Goal: Leave review/rating: Leave review/rating

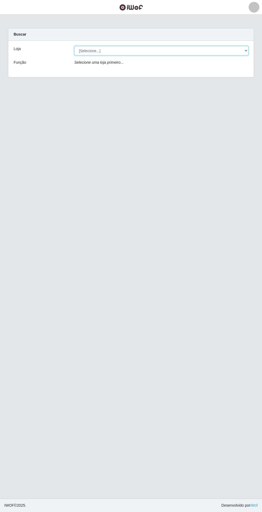
click at [233, 48] on select "[Selecione...] Atacado Vem - Loja 31 [GEOGRAPHIC_DATA]" at bounding box center [161, 50] width 174 height 9
select select "437"
click at [74, 46] on select "[Selecione...] Atacado Vem - Loja 31 [GEOGRAPHIC_DATA]" at bounding box center [161, 50] width 174 height 9
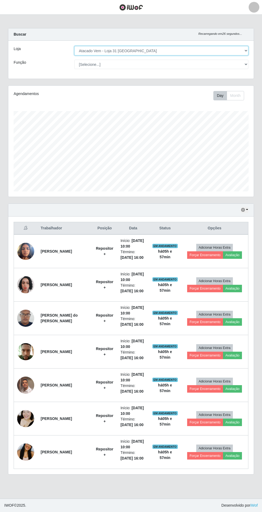
scroll to position [111, 246]
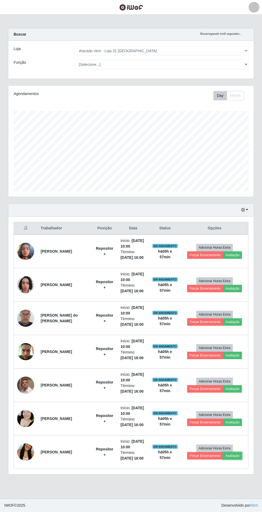
click at [234, 456] on button "Avaliação" at bounding box center [232, 455] width 19 height 7
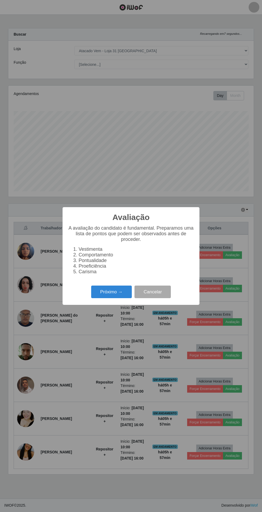
click at [105, 298] on button "Próximo →" at bounding box center [111, 291] width 41 height 13
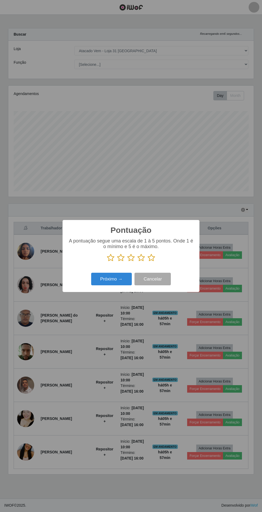
click at [154, 262] on icon at bounding box center [151, 258] width 7 height 8
click at [148, 262] on input "radio" at bounding box center [148, 262] width 0 height 0
click at [106, 285] on button "Próximo →" at bounding box center [111, 279] width 41 height 13
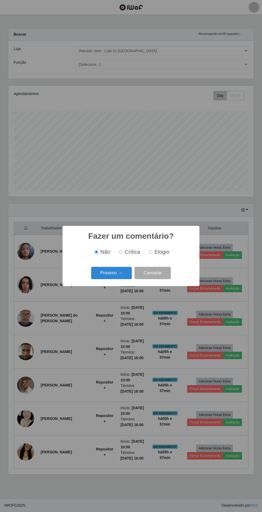
click at [111, 279] on button "Próximo →" at bounding box center [111, 273] width 41 height 13
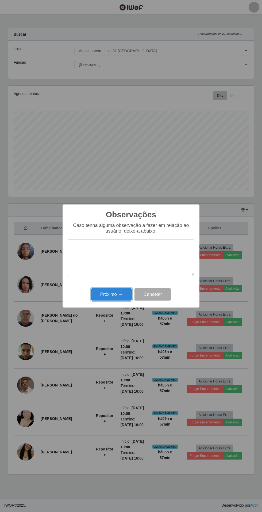
click at [116, 294] on button "Próximo →" at bounding box center [111, 294] width 41 height 13
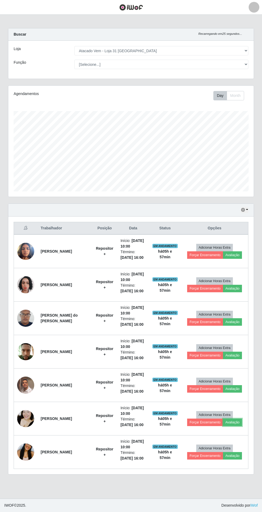
click at [234, 422] on button "Avaliação" at bounding box center [232, 421] width 19 height 7
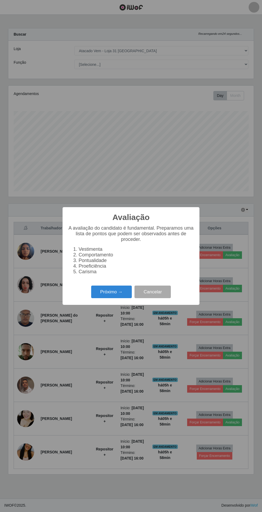
click at [112, 285] on button "Próximo →" at bounding box center [111, 291] width 41 height 13
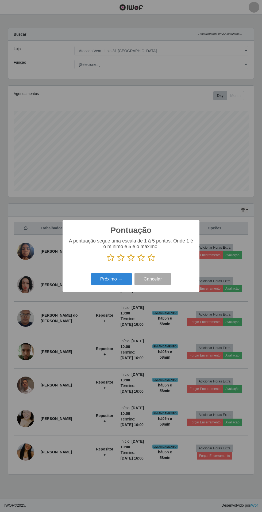
click at [154, 256] on icon at bounding box center [151, 258] width 7 height 8
click at [148, 262] on input "radio" at bounding box center [148, 262] width 0 height 0
click at [108, 279] on button "Próximo →" at bounding box center [111, 279] width 41 height 13
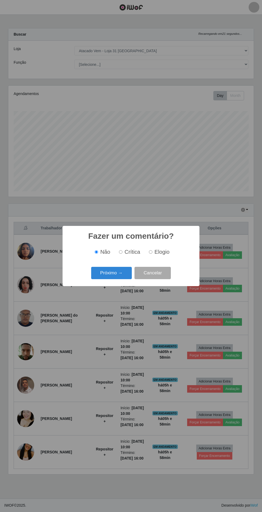
click at [112, 269] on button "Próximo →" at bounding box center [111, 273] width 41 height 13
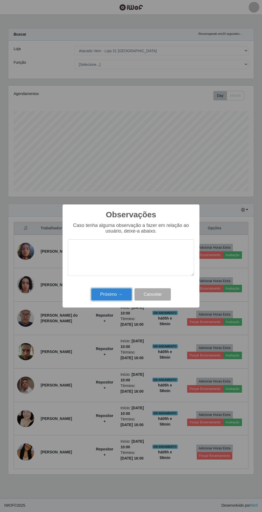
click at [114, 289] on button "Próximo →" at bounding box center [111, 294] width 41 height 13
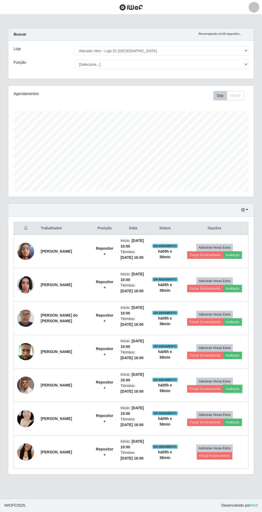
click at [235, 389] on button "Avaliação" at bounding box center [232, 388] width 19 height 7
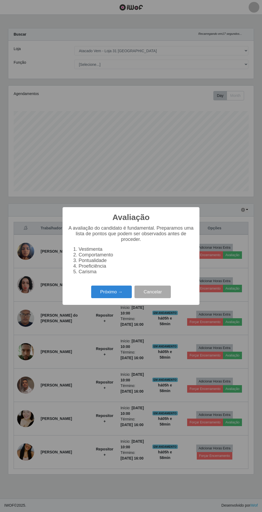
click at [113, 292] on button "Próximo →" at bounding box center [111, 291] width 41 height 13
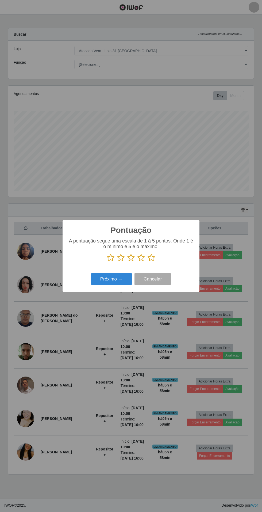
click at [152, 257] on icon at bounding box center [151, 258] width 7 height 8
click at [148, 262] on input "radio" at bounding box center [148, 262] width 0 height 0
click at [108, 279] on button "Próximo →" at bounding box center [111, 279] width 41 height 13
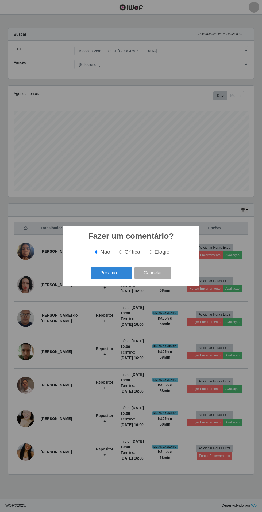
click at [113, 271] on button "Próximo →" at bounding box center [111, 273] width 41 height 13
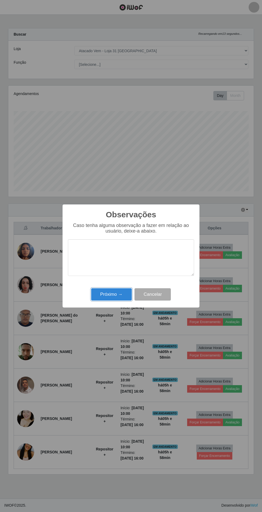
click at [108, 294] on button "Próximo →" at bounding box center [111, 294] width 41 height 13
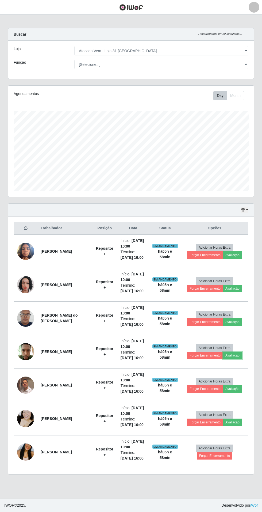
click at [237, 353] on button "Avaliação" at bounding box center [232, 355] width 19 height 7
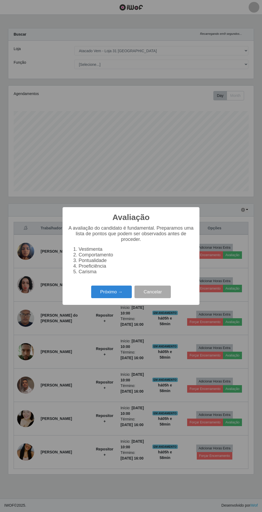
click at [113, 289] on button "Próximo →" at bounding box center [111, 291] width 41 height 13
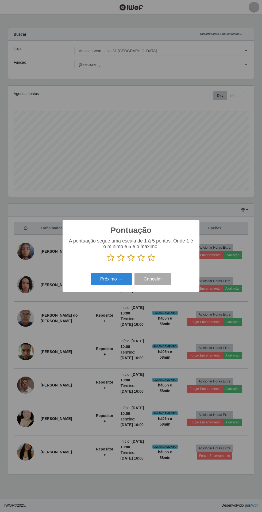
click at [153, 255] on icon at bounding box center [151, 258] width 7 height 8
click at [148, 262] on input "radio" at bounding box center [148, 262] width 0 height 0
click at [110, 279] on button "Próximo →" at bounding box center [111, 279] width 41 height 13
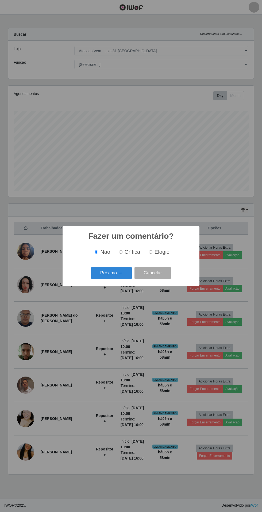
click at [106, 267] on button "Próximo →" at bounding box center [111, 273] width 41 height 13
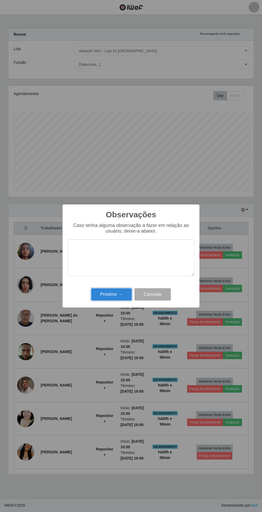
click at [106, 290] on button "Próximo →" at bounding box center [111, 294] width 41 height 13
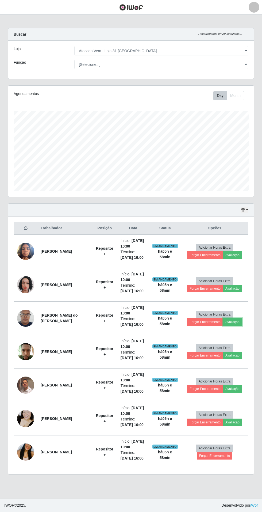
click at [236, 321] on button "Avaliação" at bounding box center [232, 321] width 19 height 7
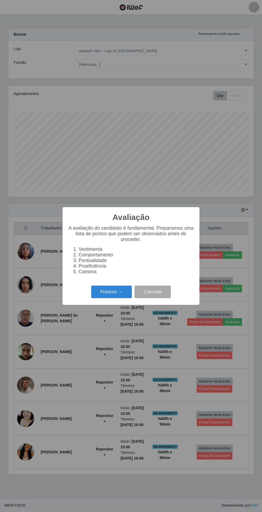
click at [110, 292] on button "Próximo →" at bounding box center [111, 291] width 41 height 13
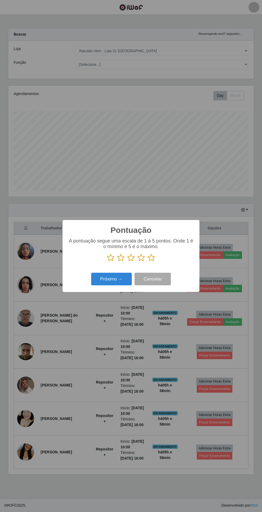
click at [151, 256] on icon at bounding box center [151, 258] width 7 height 8
click at [148, 262] on input "radio" at bounding box center [148, 262] width 0 height 0
click at [108, 277] on button "Próximo →" at bounding box center [111, 279] width 41 height 13
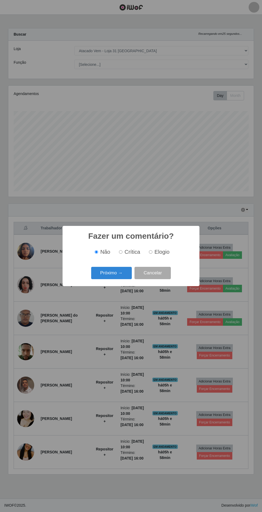
click at [105, 273] on button "Próximo →" at bounding box center [111, 273] width 41 height 13
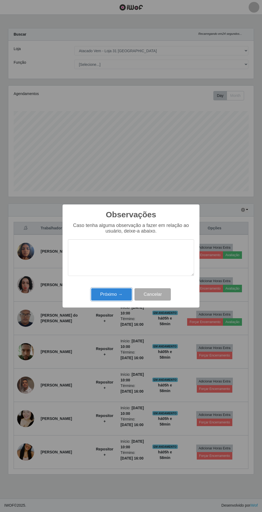
click at [111, 294] on button "Próximo →" at bounding box center [111, 294] width 41 height 13
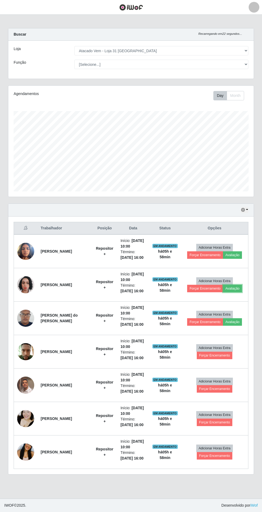
click at [238, 290] on button "Avaliação" at bounding box center [232, 288] width 19 height 7
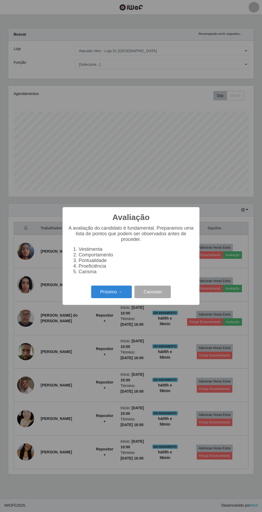
click at [109, 289] on button "Próximo →" at bounding box center [111, 291] width 41 height 13
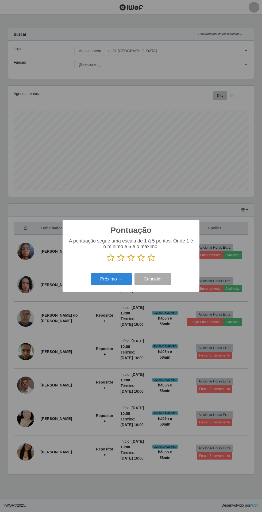
click at [154, 246] on p "A pontuação segue uma escala de 1 à 5 pontos. Onde 1 é o mínimo e 5 é o máximo." at bounding box center [131, 243] width 126 height 11
click at [151, 255] on icon at bounding box center [151, 258] width 7 height 8
click at [148, 262] on input "radio" at bounding box center [148, 262] width 0 height 0
click at [113, 279] on button "Próximo →" at bounding box center [111, 279] width 41 height 13
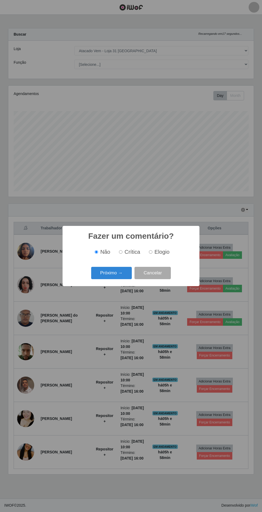
click at [108, 271] on button "Próximo →" at bounding box center [111, 273] width 41 height 13
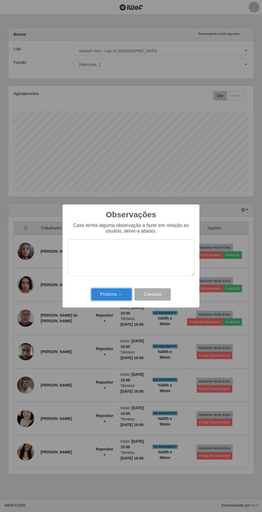
click at [108, 293] on button "Próximo →" at bounding box center [111, 294] width 41 height 13
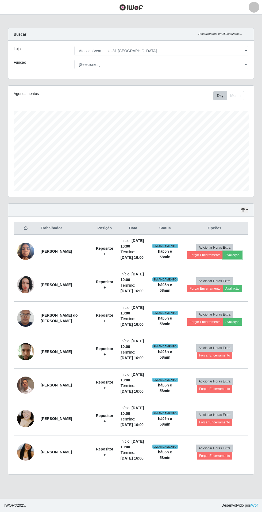
click at [238, 256] on button "Avaliação" at bounding box center [232, 254] width 19 height 7
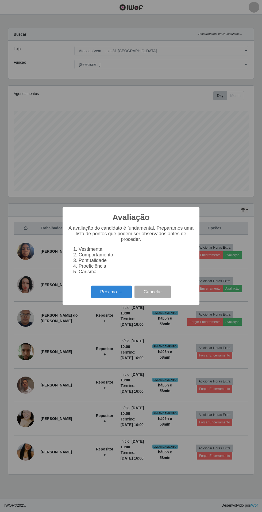
click at [114, 292] on button "Próximo →" at bounding box center [111, 291] width 41 height 13
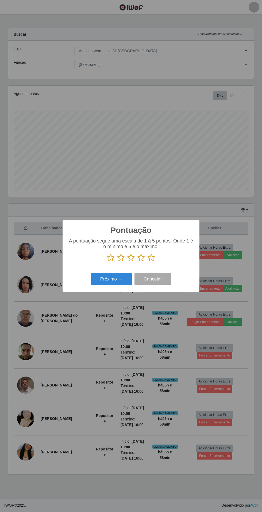
click at [151, 255] on icon at bounding box center [151, 258] width 7 height 8
click at [148, 262] on input "radio" at bounding box center [148, 262] width 0 height 0
click at [106, 280] on button "Próximo →" at bounding box center [111, 279] width 41 height 13
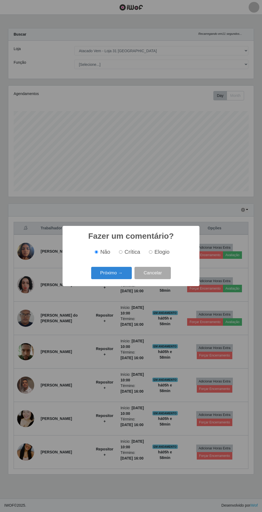
click at [111, 273] on button "Próximo →" at bounding box center [111, 273] width 41 height 13
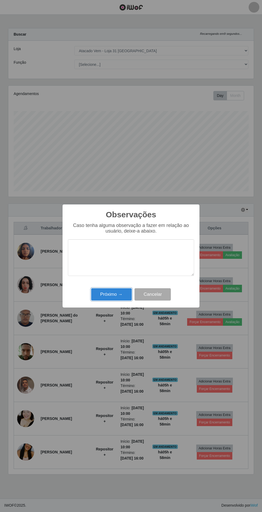
click at [114, 292] on button "Próximo →" at bounding box center [111, 294] width 41 height 13
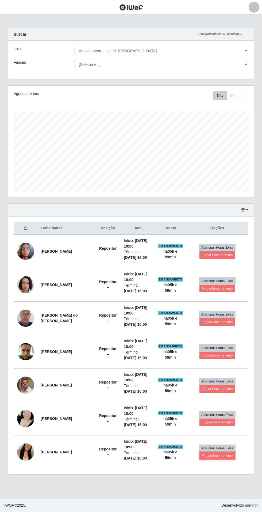
click at [222, 454] on button "Forçar Encerramento" at bounding box center [218, 455] width 36 height 7
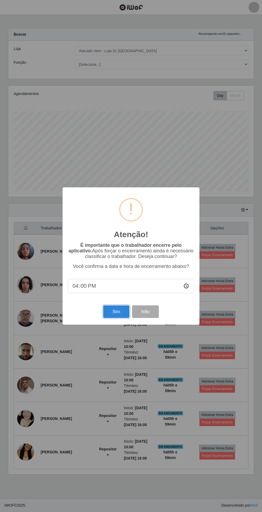
click at [108, 318] on button "Sim" at bounding box center [116, 311] width 26 height 13
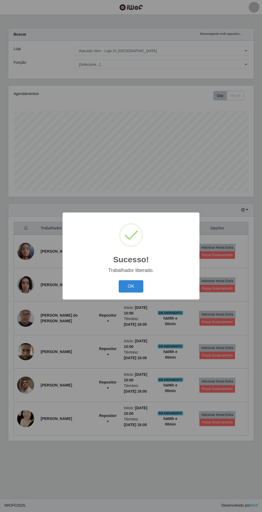
click at [132, 293] on button "OK" at bounding box center [131, 286] width 25 height 13
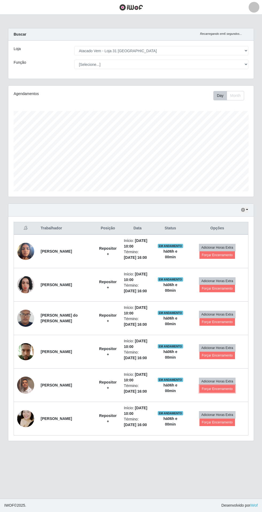
click at [221, 390] on button "Forçar Encerramento" at bounding box center [218, 388] width 36 height 7
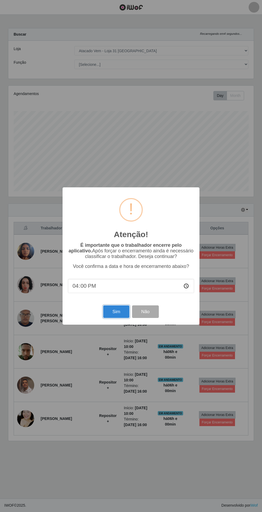
click at [111, 318] on button "Sim" at bounding box center [116, 311] width 26 height 13
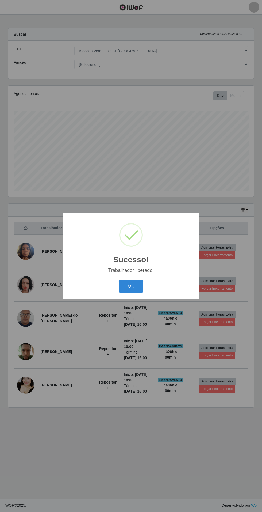
click at [123, 293] on button "OK" at bounding box center [131, 286] width 25 height 13
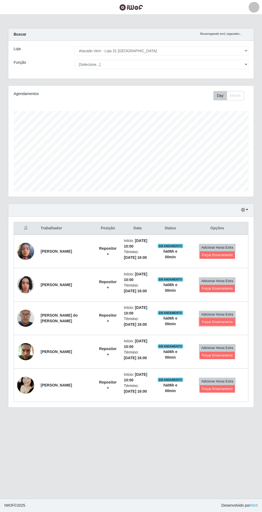
click at [223, 321] on button "Forçar Encerramento" at bounding box center [218, 321] width 36 height 7
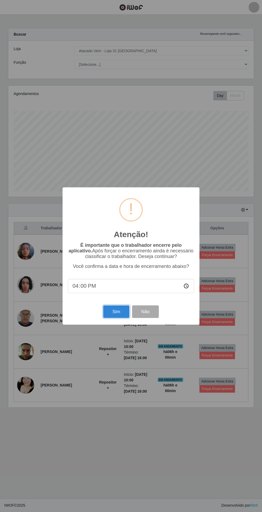
click at [108, 318] on button "Sim" at bounding box center [116, 311] width 26 height 13
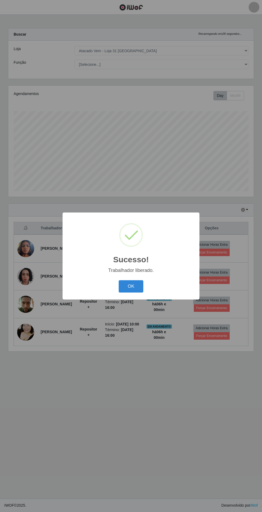
click at [130, 293] on button "OK" at bounding box center [131, 286] width 25 height 13
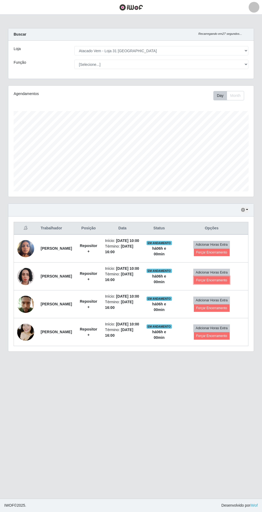
click at [220, 284] on button "Forçar Encerramento" at bounding box center [212, 279] width 36 height 7
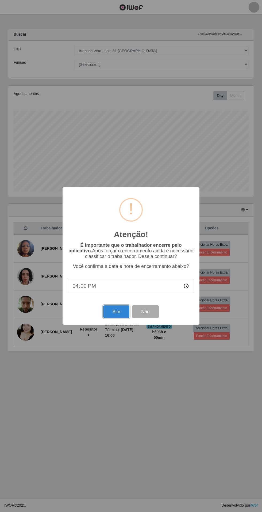
click at [109, 318] on button "Sim" at bounding box center [116, 311] width 26 height 13
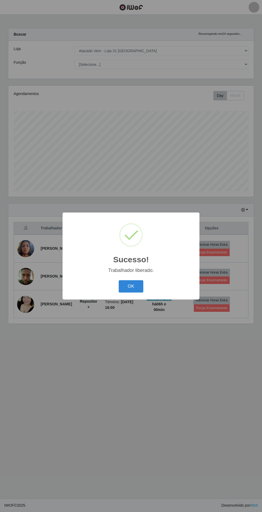
click at [132, 293] on button "OK" at bounding box center [131, 286] width 25 height 13
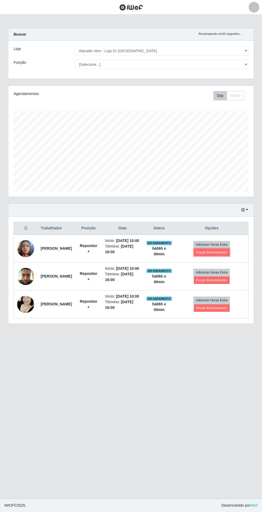
click at [220, 255] on button "Forçar Encerramento" at bounding box center [212, 252] width 36 height 7
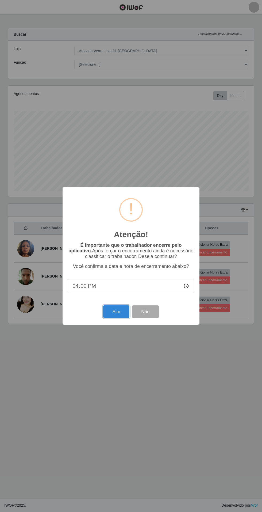
click at [110, 318] on button "Sim" at bounding box center [116, 311] width 26 height 13
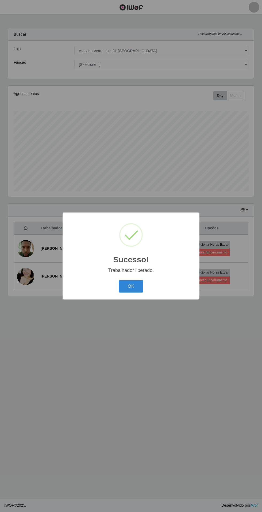
click at [140, 293] on button "OK" at bounding box center [131, 286] width 25 height 13
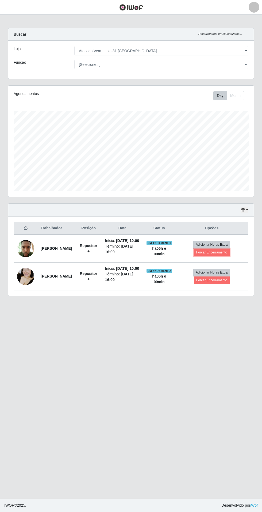
click at [224, 256] on button "Forçar Encerramento" at bounding box center [212, 252] width 36 height 7
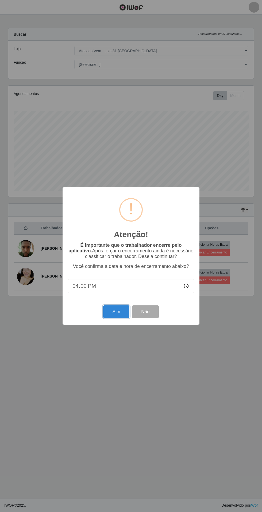
click at [113, 318] on button "Sim" at bounding box center [116, 311] width 26 height 13
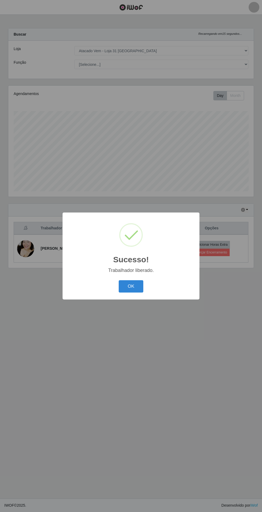
click at [139, 293] on button "OK" at bounding box center [131, 286] width 25 height 13
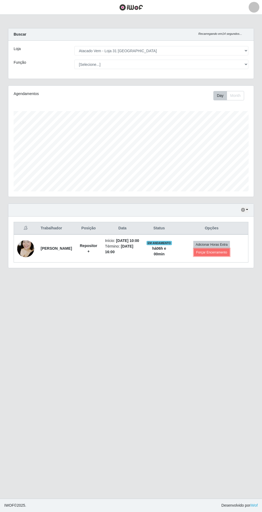
click at [222, 256] on button "Forçar Encerramento" at bounding box center [212, 252] width 36 height 7
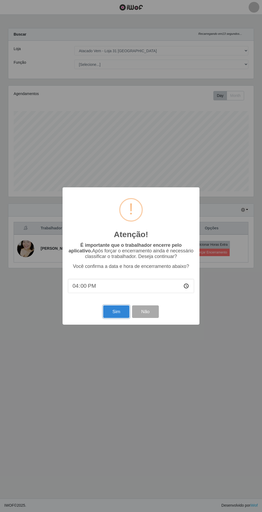
click at [109, 318] on button "Sim" at bounding box center [116, 311] width 26 height 13
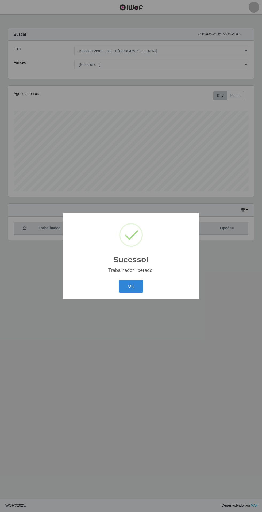
click at [136, 293] on button "OK" at bounding box center [131, 286] width 25 height 13
